Goal: Task Accomplishment & Management: Use online tool/utility

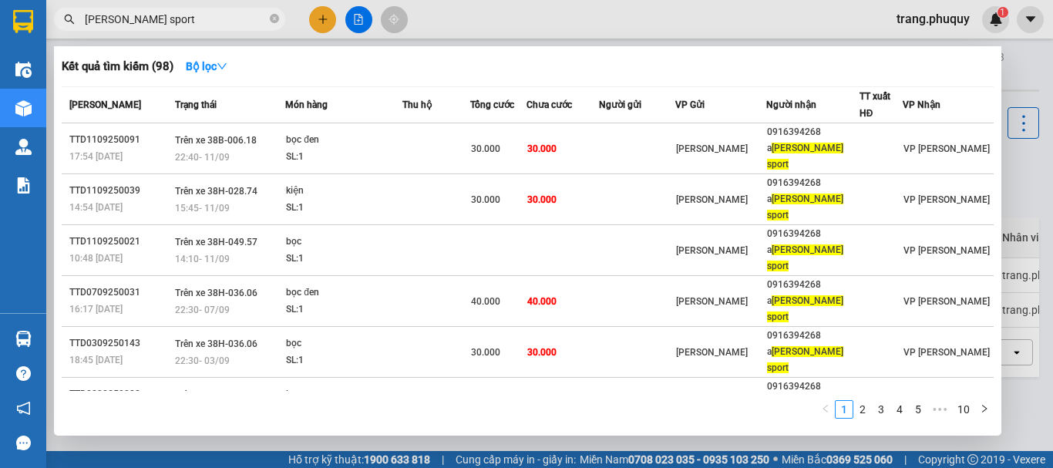
click at [149, 16] on input "[PERSON_NAME] sport" at bounding box center [176, 19] width 182 height 17
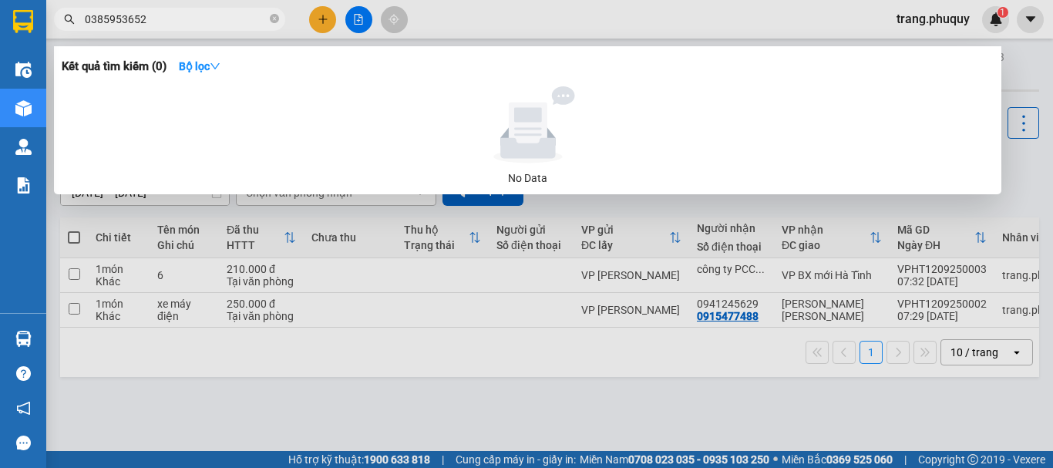
type input "0385953652"
click at [193, 18] on input "0385953652" at bounding box center [176, 19] width 182 height 17
click at [360, 291] on div at bounding box center [526, 234] width 1053 height 468
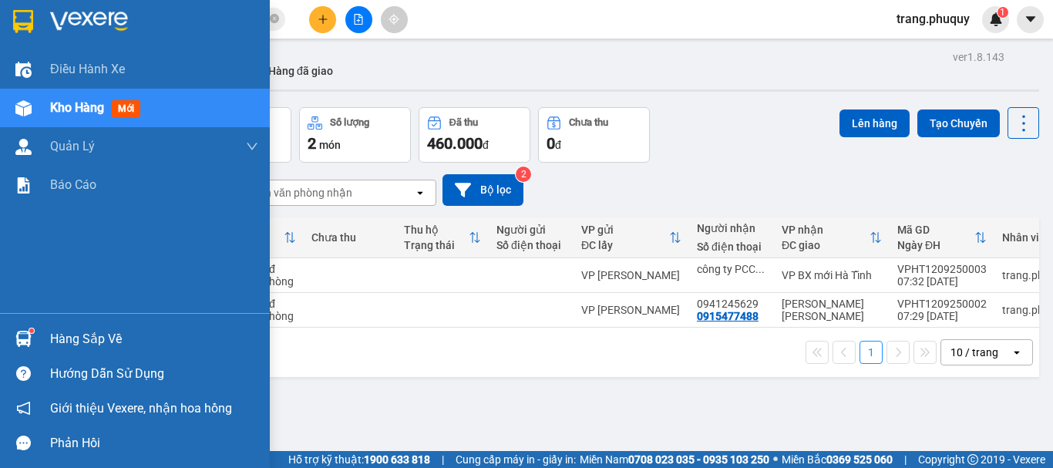
click at [41, 114] on div "Kho hàng mới" at bounding box center [135, 108] width 270 height 39
click at [42, 113] on div "Kho hàng mới" at bounding box center [135, 108] width 270 height 39
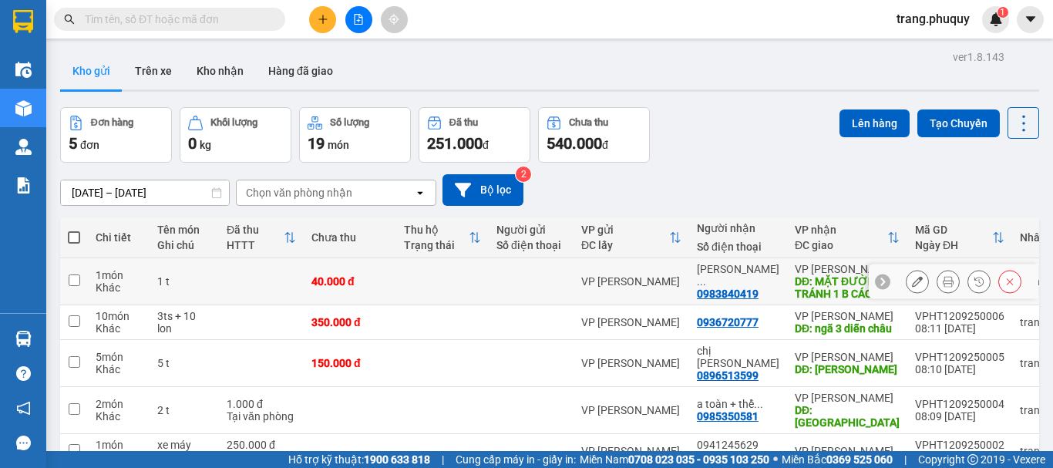
scroll to position [75, 0]
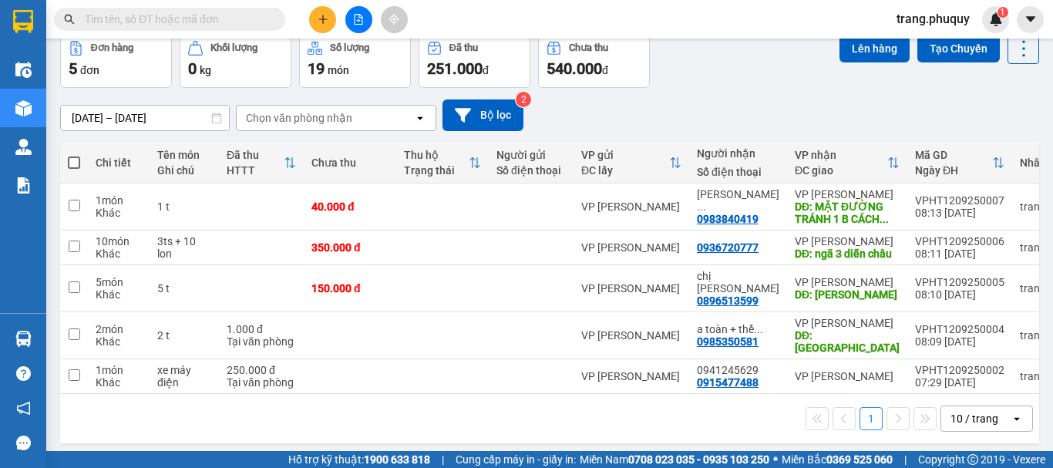
click at [70, 163] on span at bounding box center [74, 162] width 12 height 12
click at [74, 155] on input "checkbox" at bounding box center [74, 155] width 0 height 0
checkbox input "true"
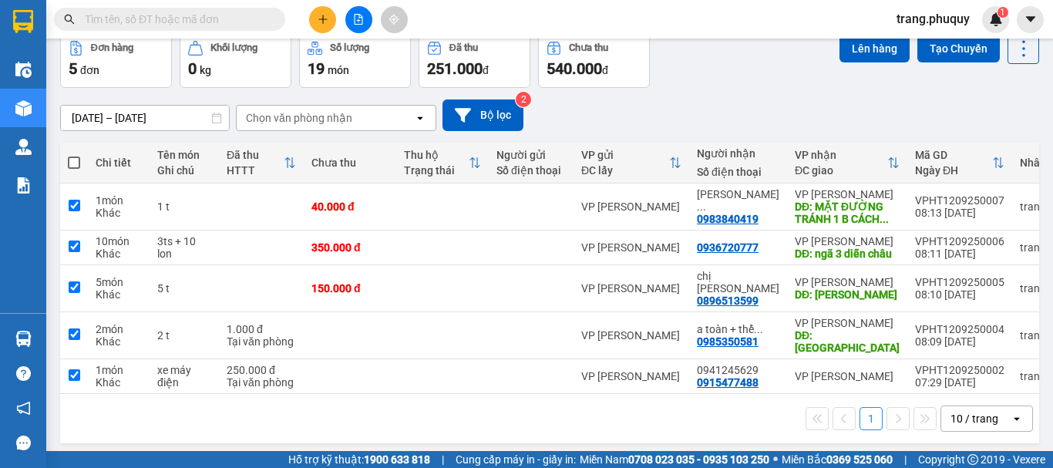
checkbox input "true"
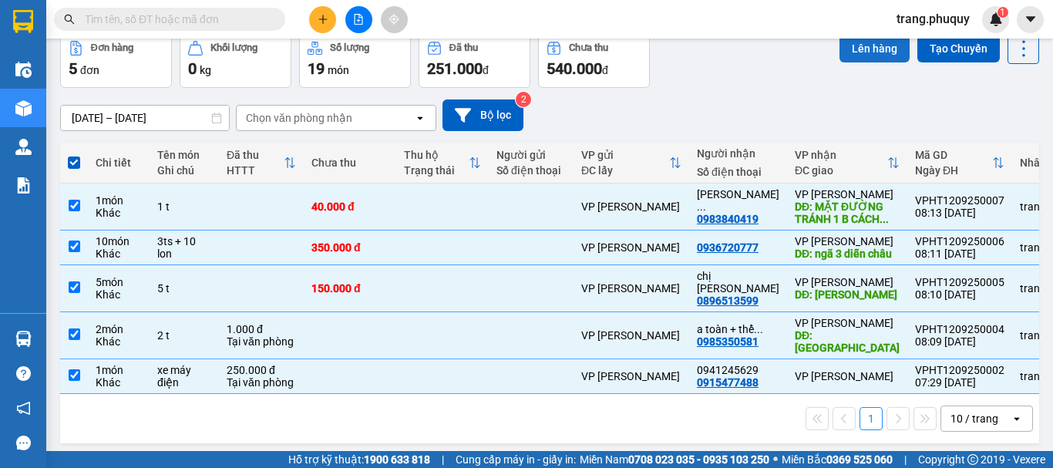
click at [867, 46] on button "Lên hàng" at bounding box center [874, 49] width 70 height 28
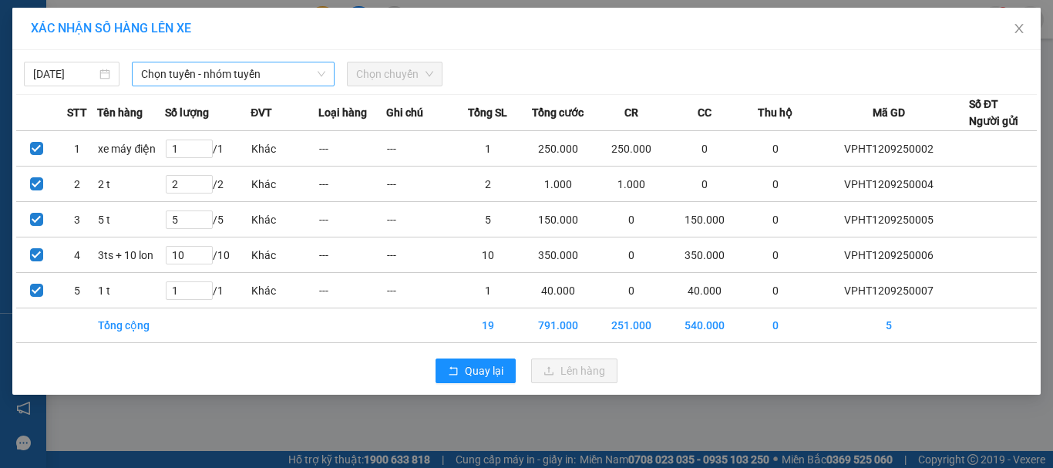
click at [166, 69] on span "Chọn tuyến - nhóm tuyến" at bounding box center [233, 73] width 184 height 23
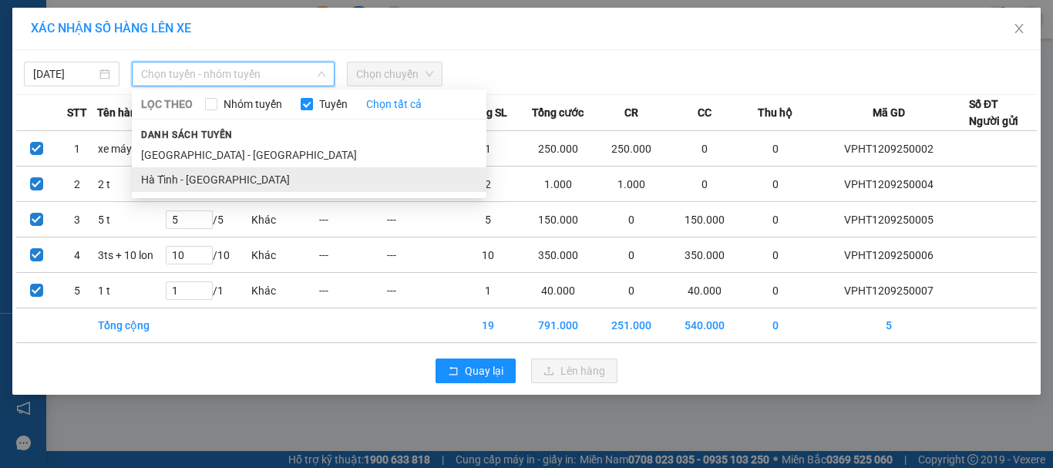
click at [177, 175] on li "Hà Tĩnh - [GEOGRAPHIC_DATA]" at bounding box center [309, 179] width 355 height 25
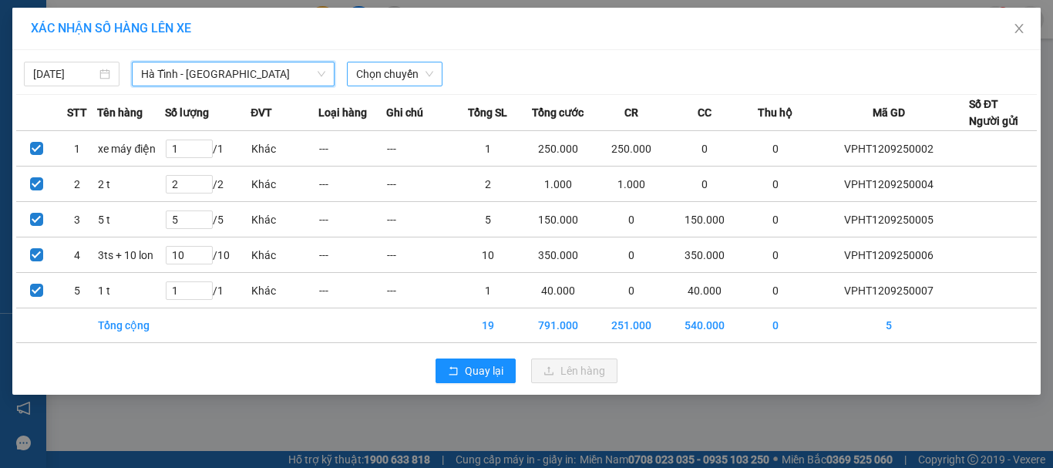
click at [379, 79] on span "Chọn chuyến" at bounding box center [394, 73] width 77 height 23
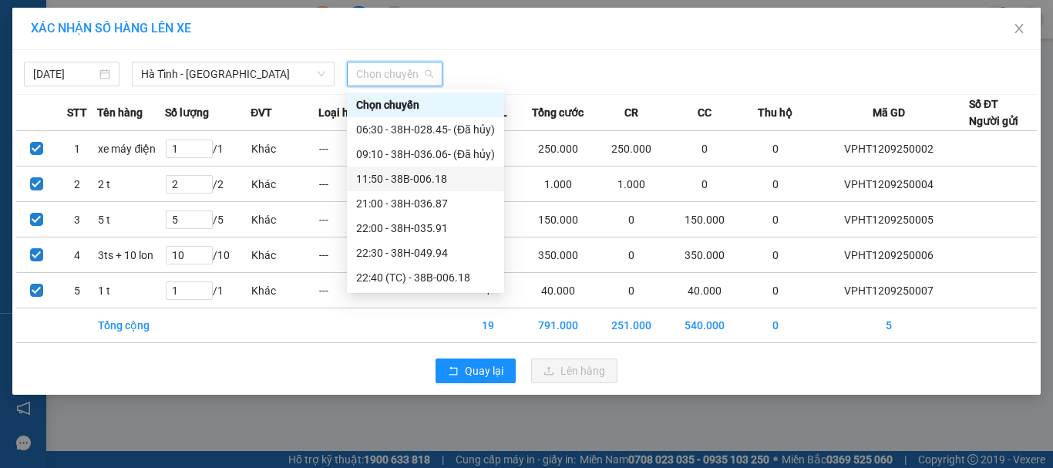
click at [395, 179] on div "11:50 - 38B-006.18" at bounding box center [425, 178] width 139 height 17
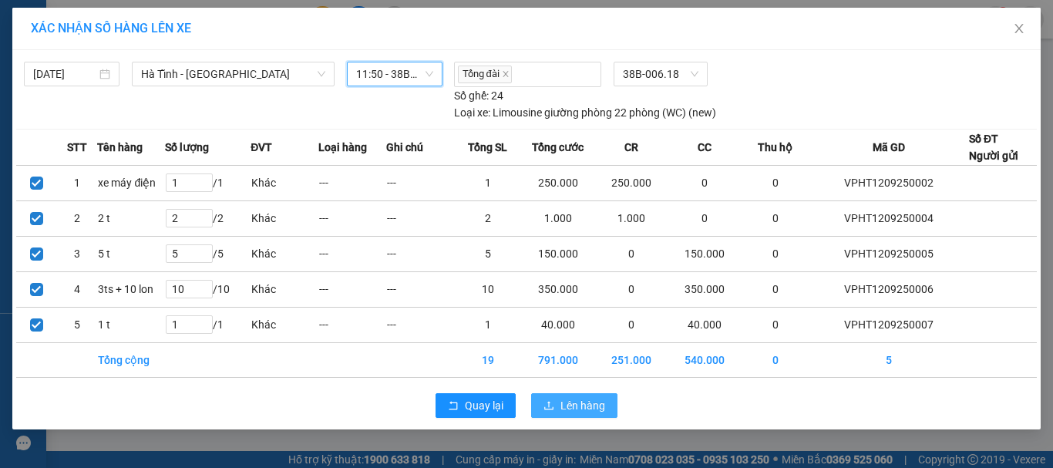
click at [588, 404] on span "Lên hàng" at bounding box center [582, 405] width 45 height 17
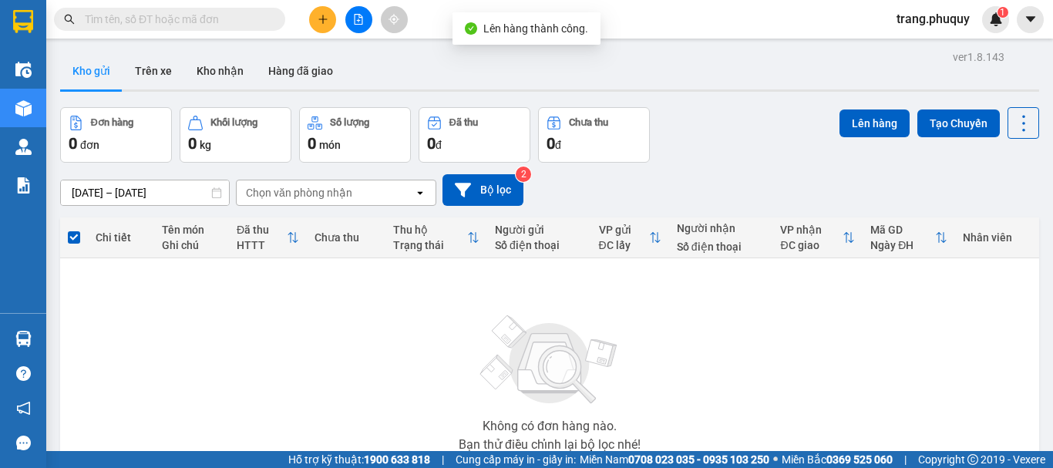
click at [358, 15] on icon "file-add" at bounding box center [359, 19] width 8 height 11
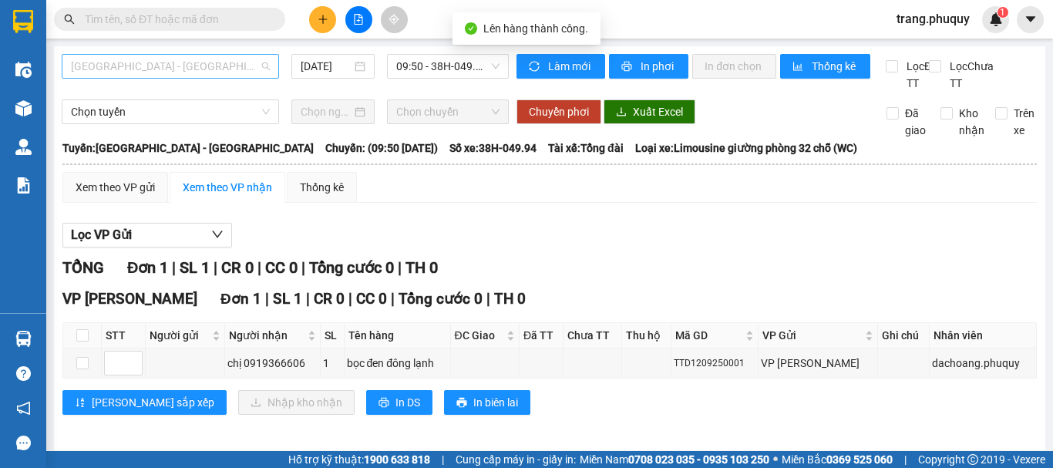
click at [180, 69] on span "Hà Nội - Hà Tĩnh" at bounding box center [170, 66] width 199 height 23
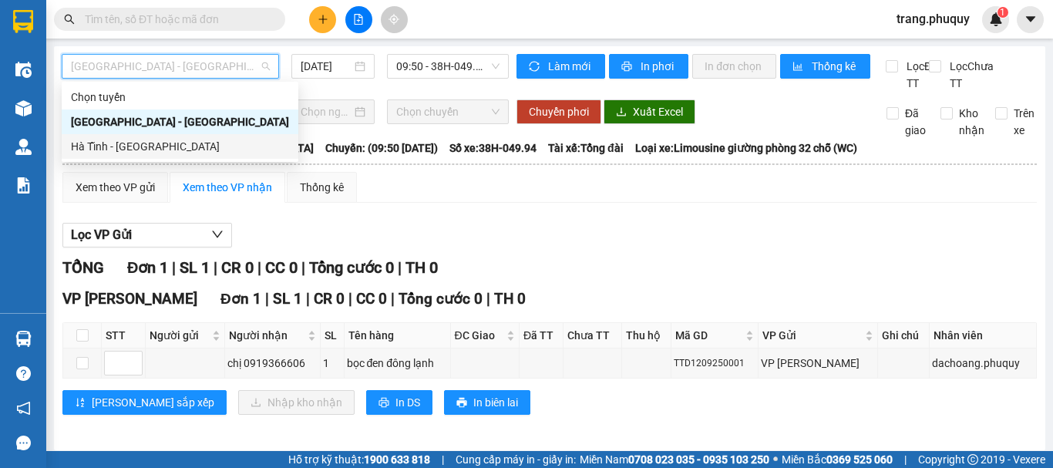
click at [140, 146] on div "Hà Tĩnh - [GEOGRAPHIC_DATA]" at bounding box center [180, 146] width 218 height 17
type input "12/09/2025"
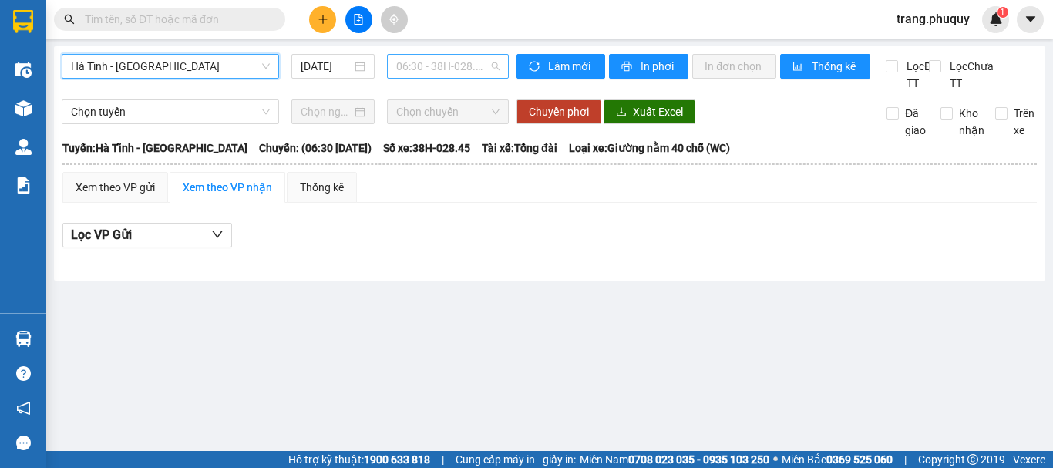
click at [434, 66] on span "06:30 - 38H-028.45 - (Đã hủy)" at bounding box center [447, 66] width 103 height 23
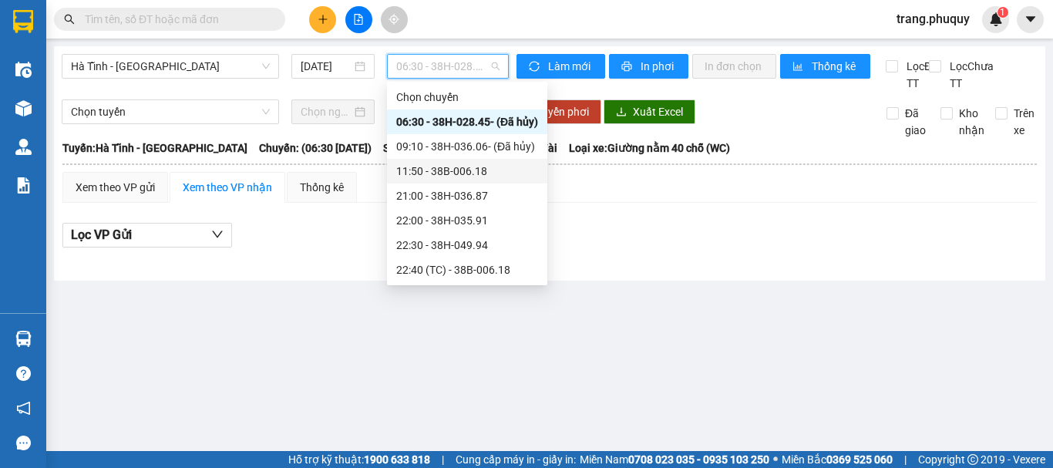
click at [433, 165] on div "11:50 - 38B-006.18" at bounding box center [467, 171] width 142 height 17
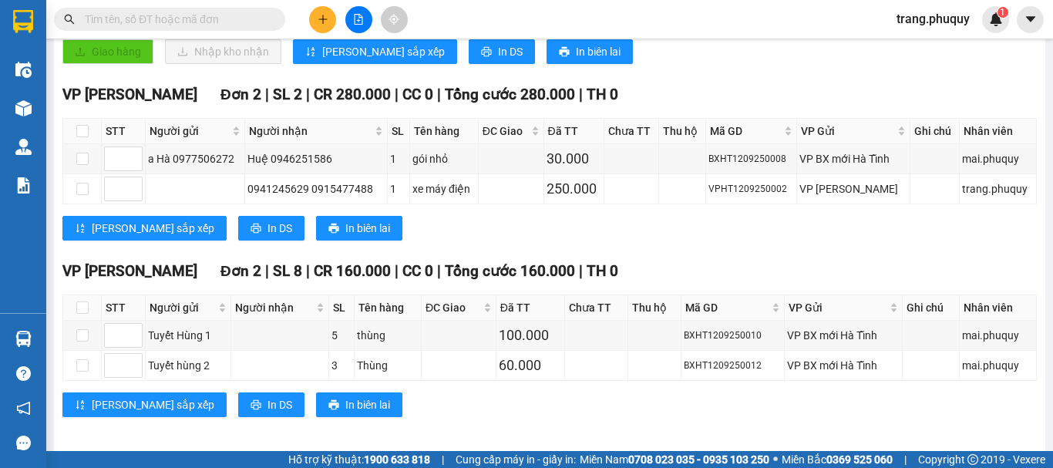
scroll to position [472, 0]
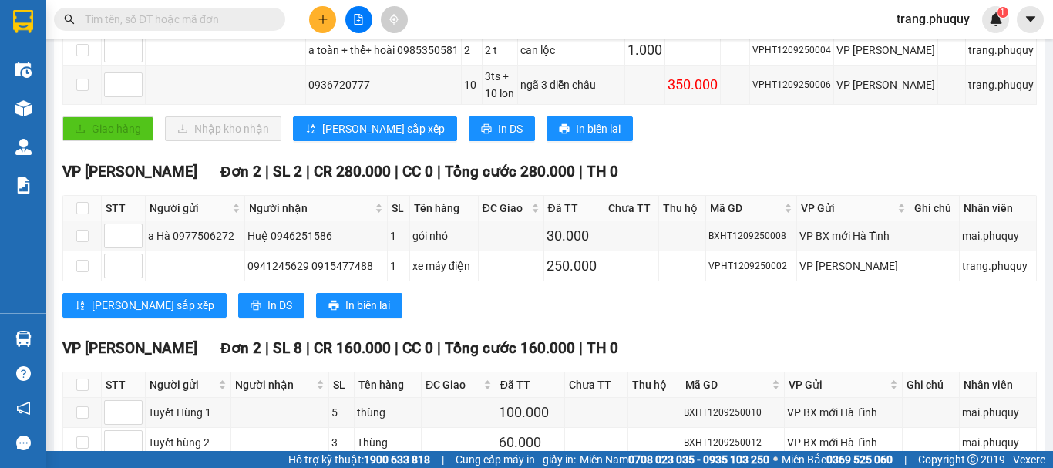
click at [143, 21] on input "text" at bounding box center [176, 19] width 182 height 17
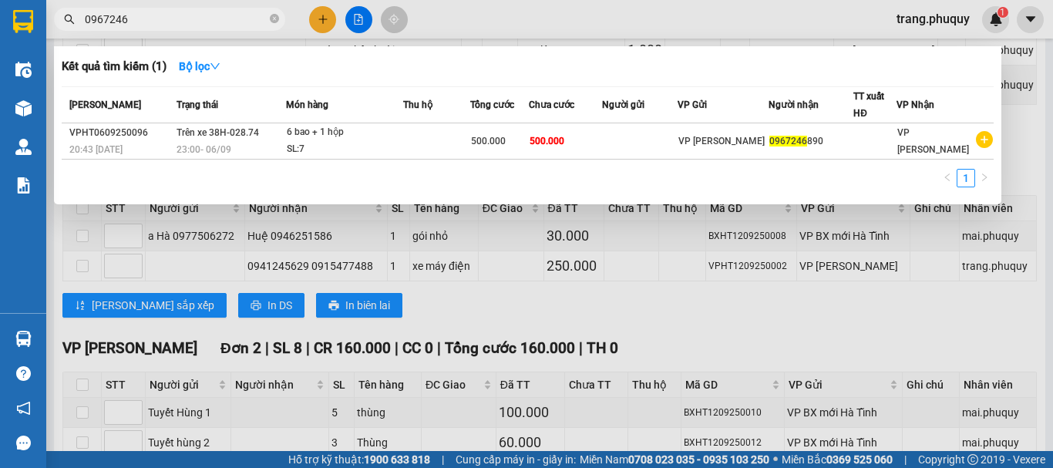
click at [141, 18] on input "0967246" at bounding box center [176, 19] width 182 height 17
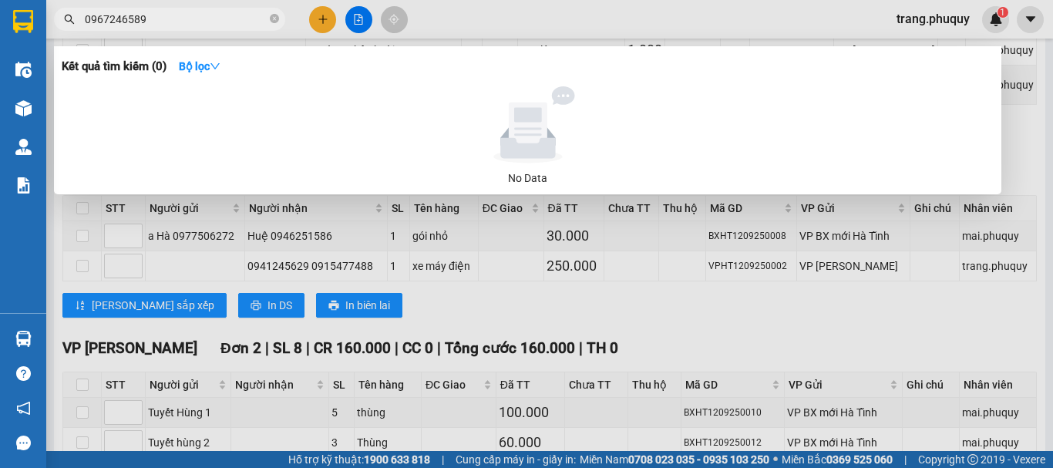
type input "0967246589"
